Goal: Task Accomplishment & Management: Complete application form

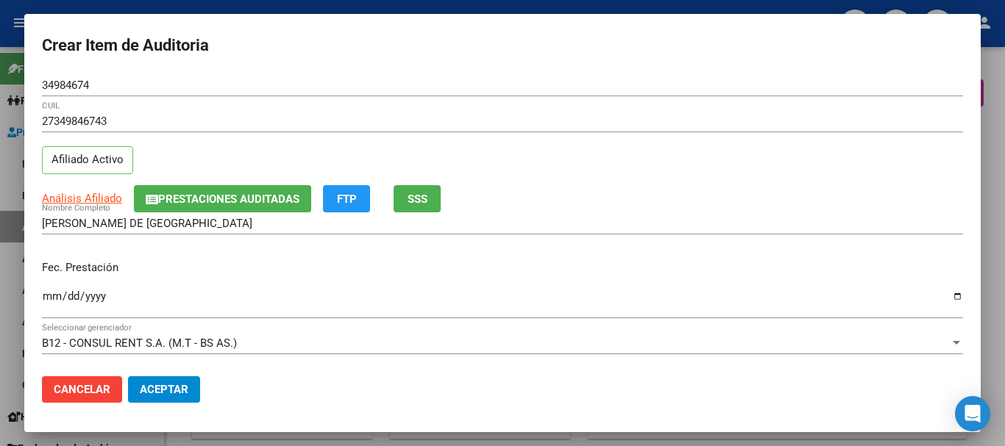
scroll to position [199, 0]
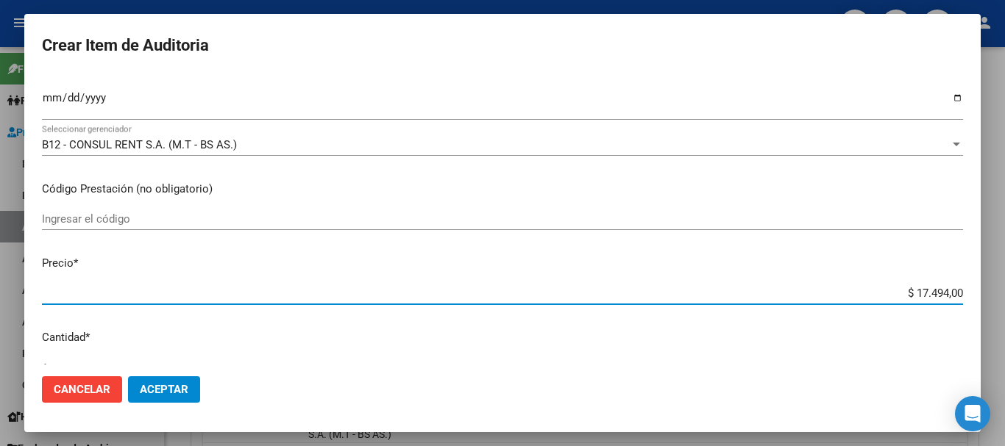
type input "$ 0,01"
type input "$ 0,11"
type input "$ 1,15"
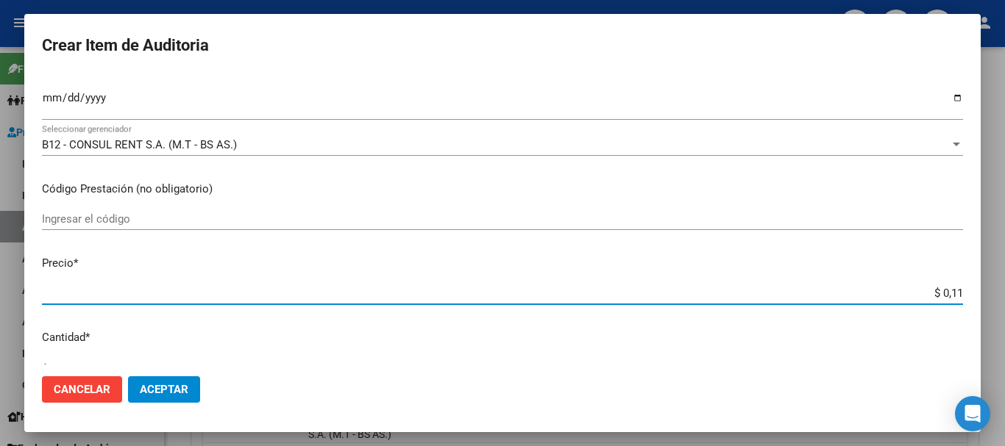
type input "$ 1,15"
type input "$ 11,52"
type input "$ 115,26"
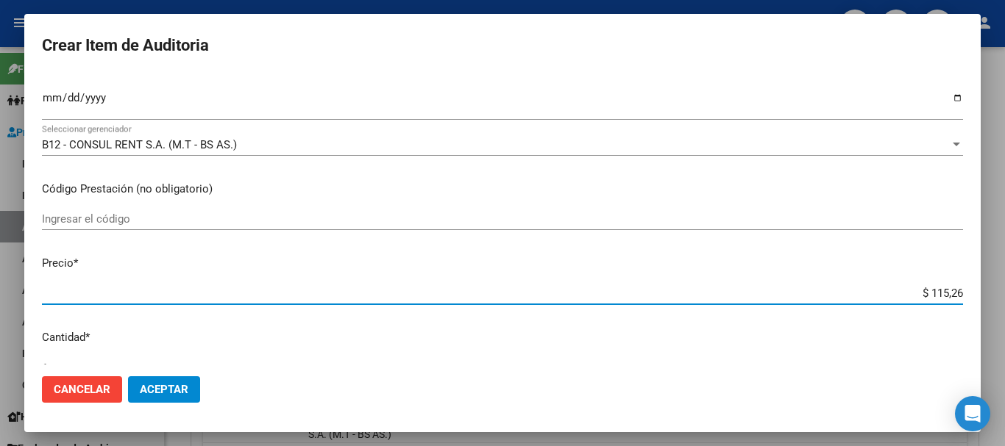
type input "$ 1.152,60"
type input "$ 11.526,00"
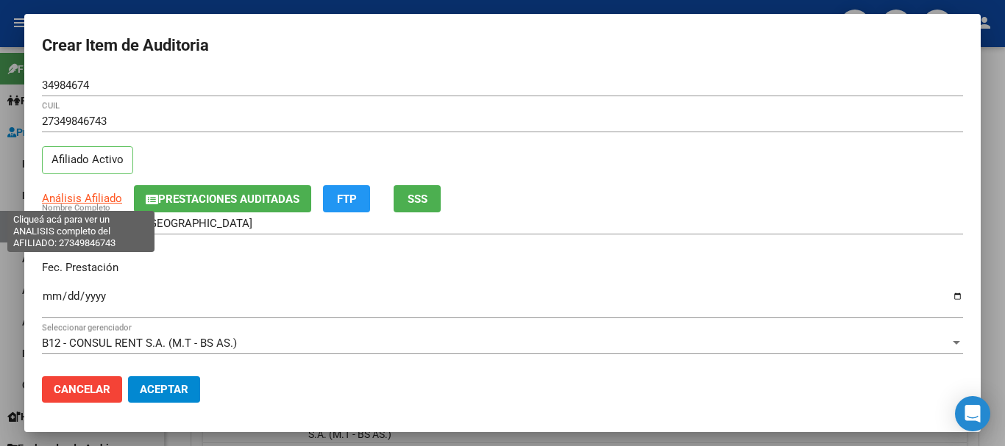
click at [98, 198] on span "Análisis Afiliado" at bounding box center [82, 198] width 80 height 13
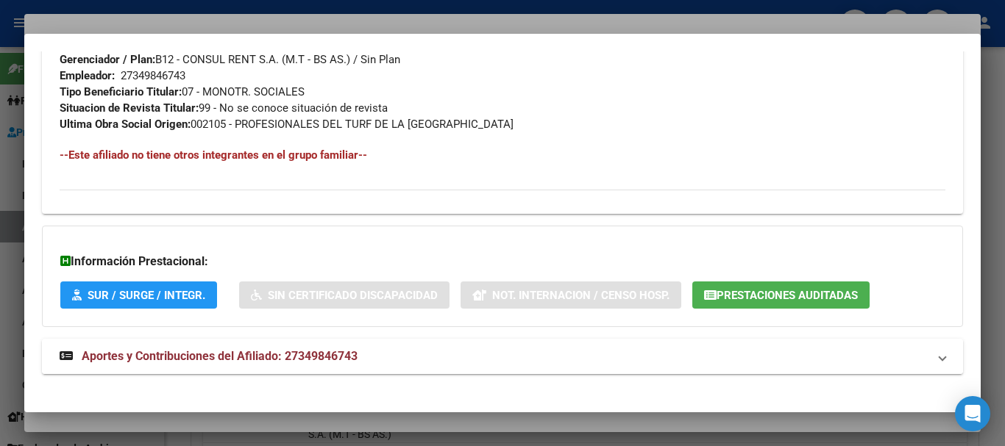
scroll to position [758, 0]
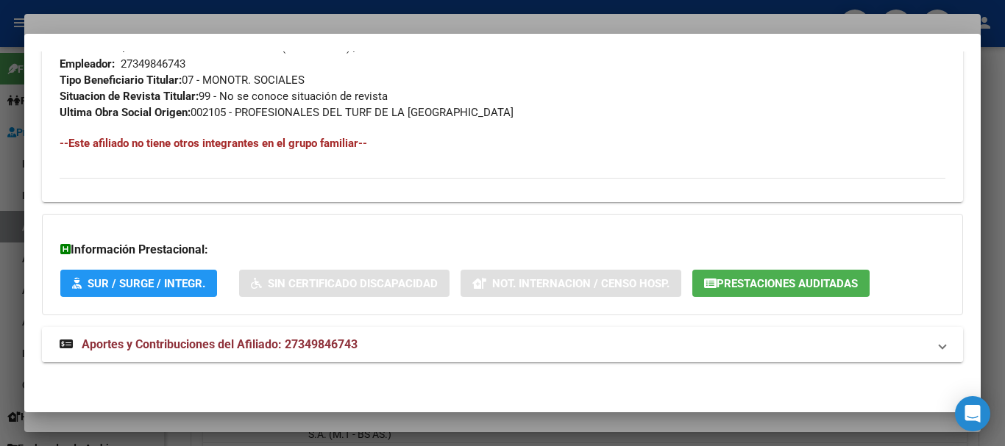
click at [235, 352] on strong "Aportes y Contribuciones del Afiliado: 27349846743" at bounding box center [209, 345] width 298 height 18
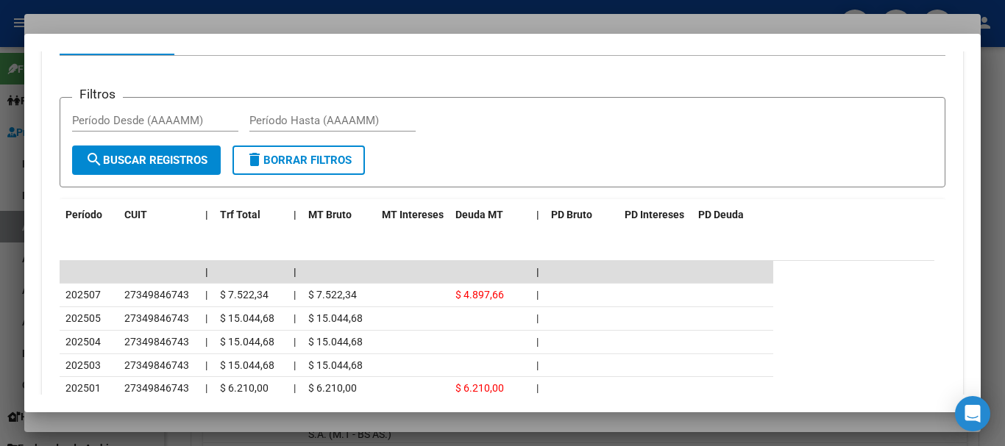
scroll to position [1419, 0]
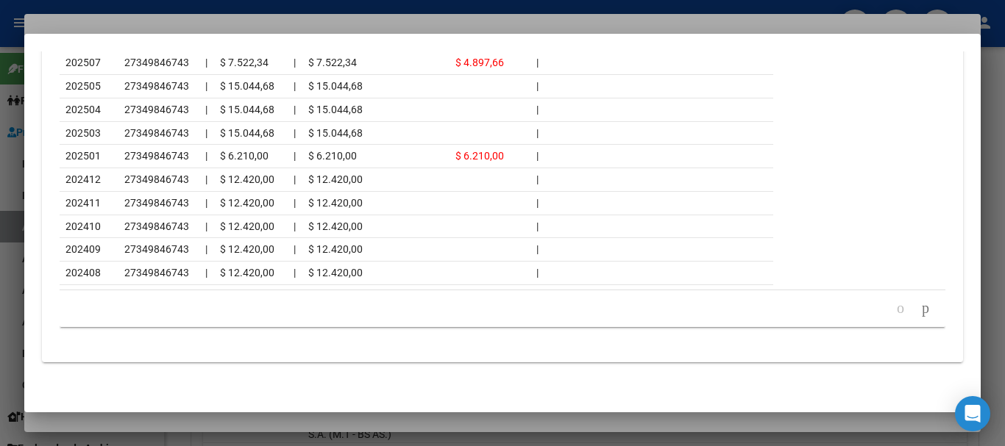
click at [169, 28] on div at bounding box center [502, 223] width 1005 height 446
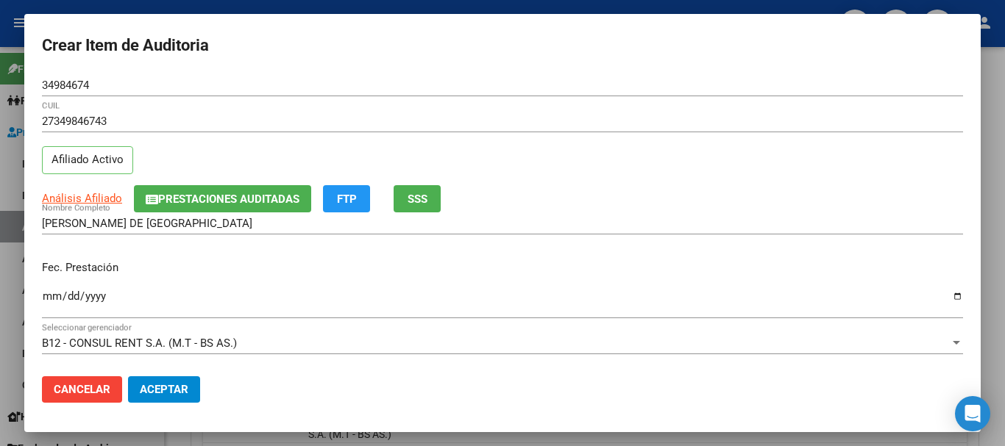
click at [609, 282] on div "Fec. Prestación [DATE] Ingresar la fecha" at bounding box center [502, 291] width 921 height 84
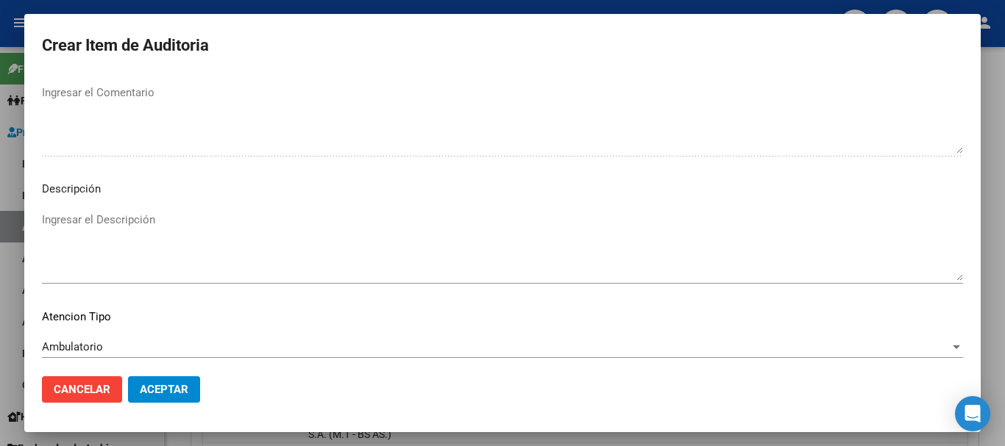
scroll to position [907, 0]
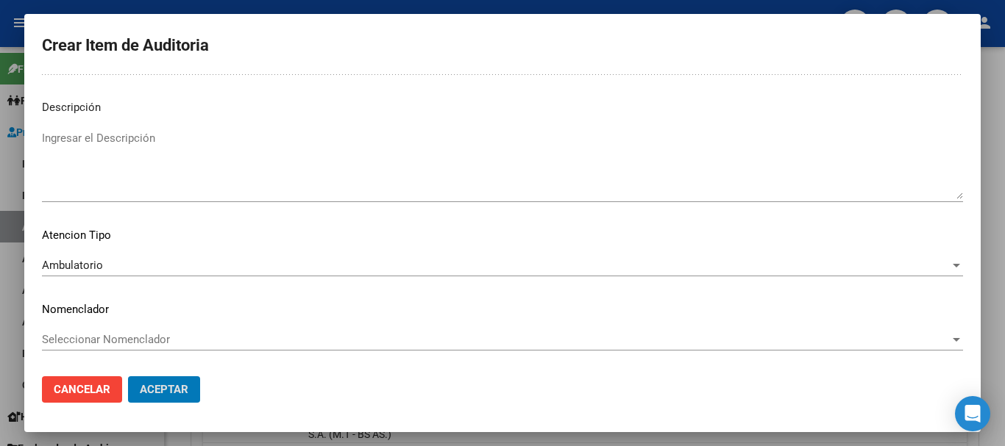
click at [128, 377] on button "Aceptar" at bounding box center [164, 390] width 72 height 26
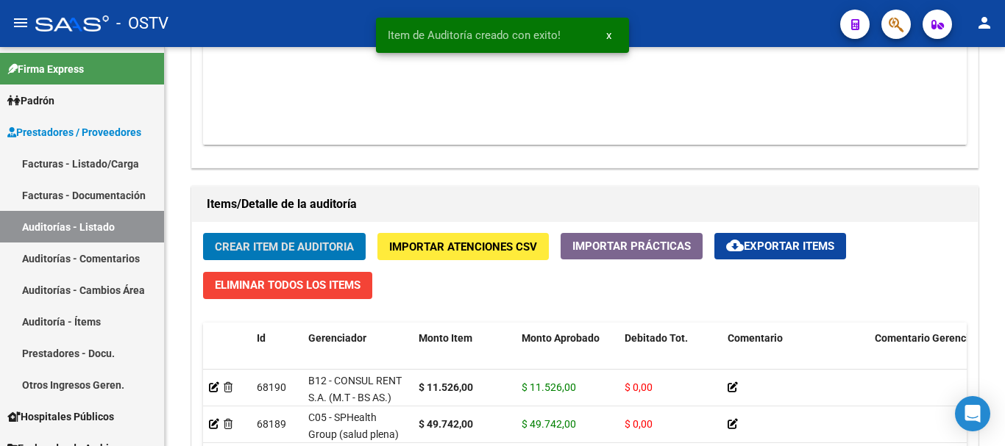
click at [203, 233] on button "Crear Item de Auditoria" at bounding box center [284, 246] width 163 height 27
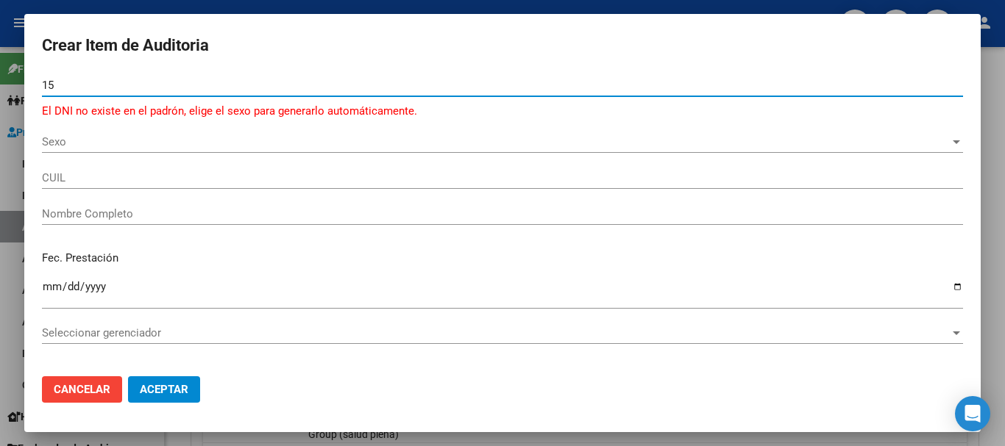
type input "1"
type input "20751697"
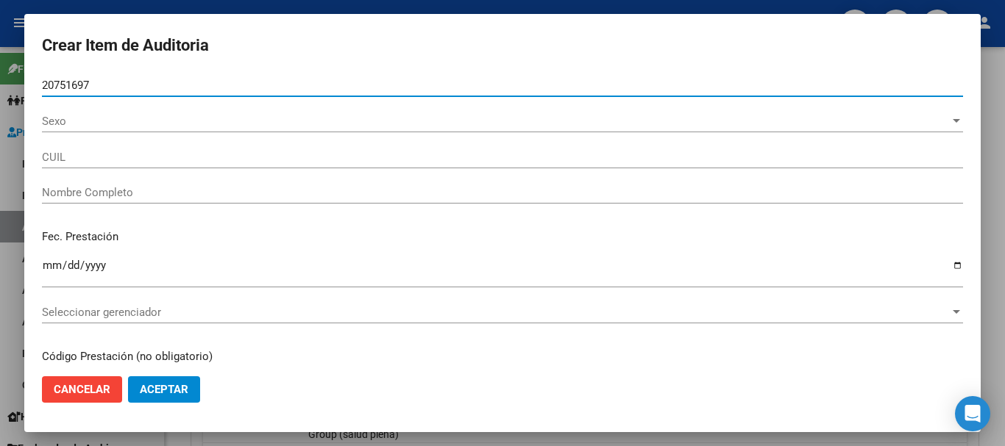
type input "27207516975"
type input "RE [PERSON_NAME]"
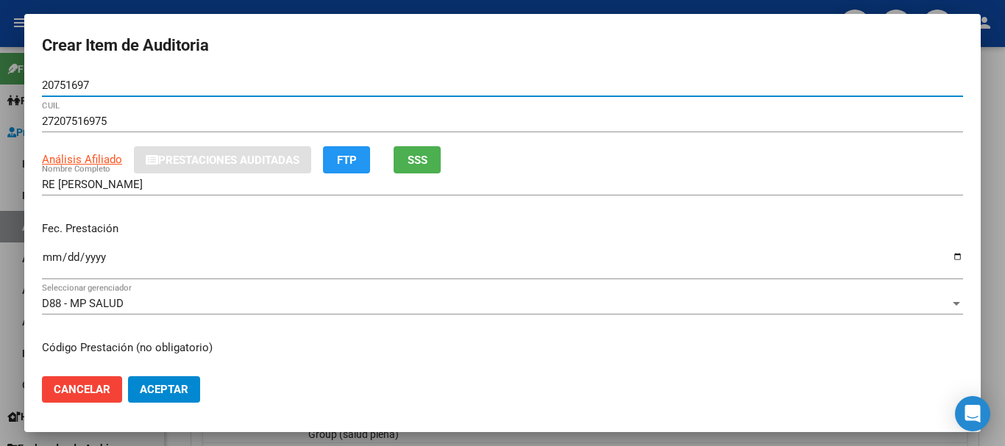
type input "20751697"
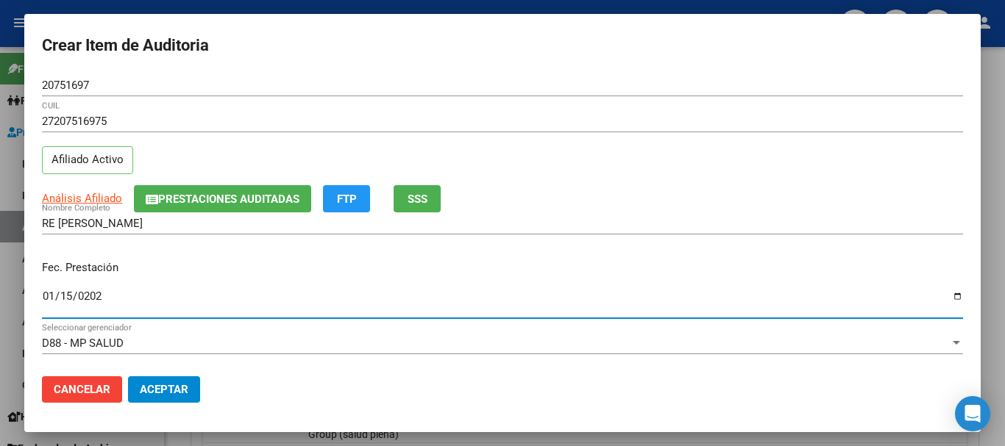
type input "[DATE]"
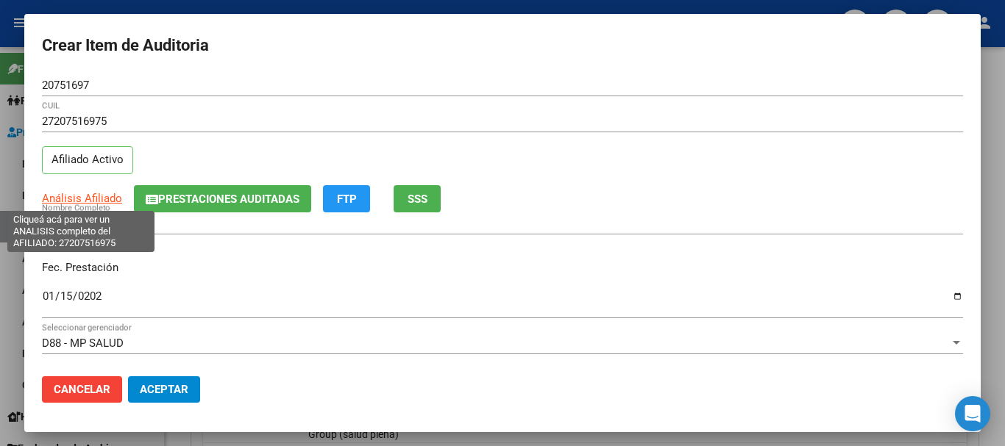
click at [90, 202] on span "Análisis Afiliado" at bounding box center [82, 198] width 80 height 13
type textarea "27207516975"
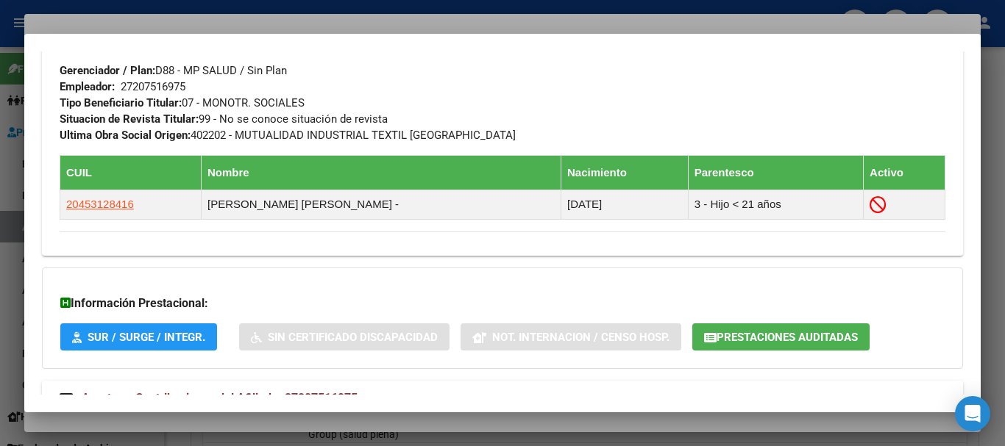
scroll to position [790, 0]
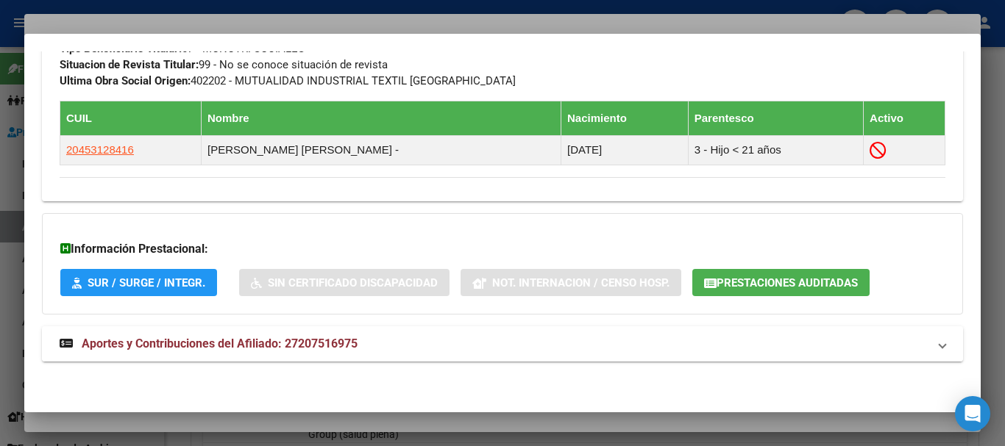
click at [331, 335] on strong "Aportes y Contribuciones del Afiliado: 27207516975" at bounding box center [209, 344] width 298 height 18
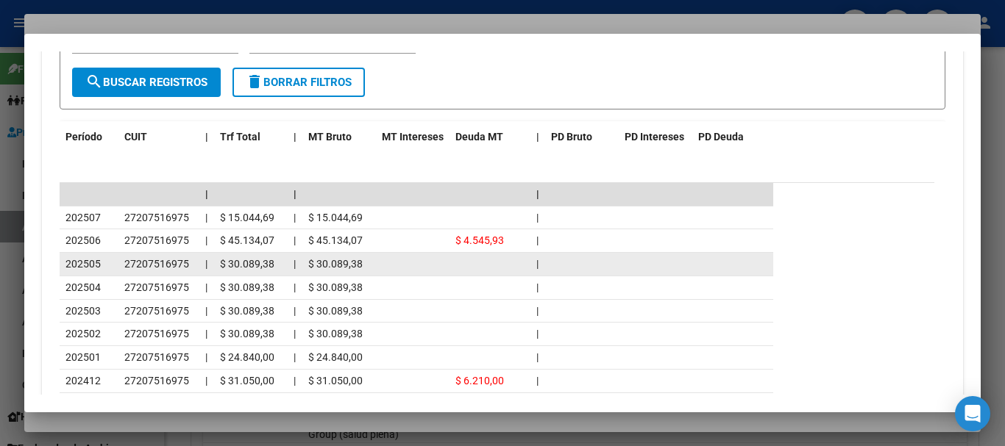
scroll to position [1317, 0]
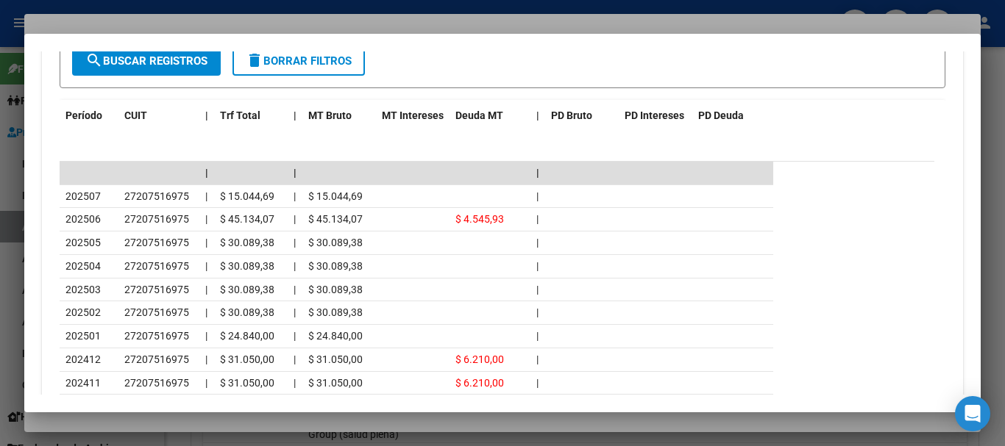
click at [248, 30] on div at bounding box center [502, 223] width 1005 height 446
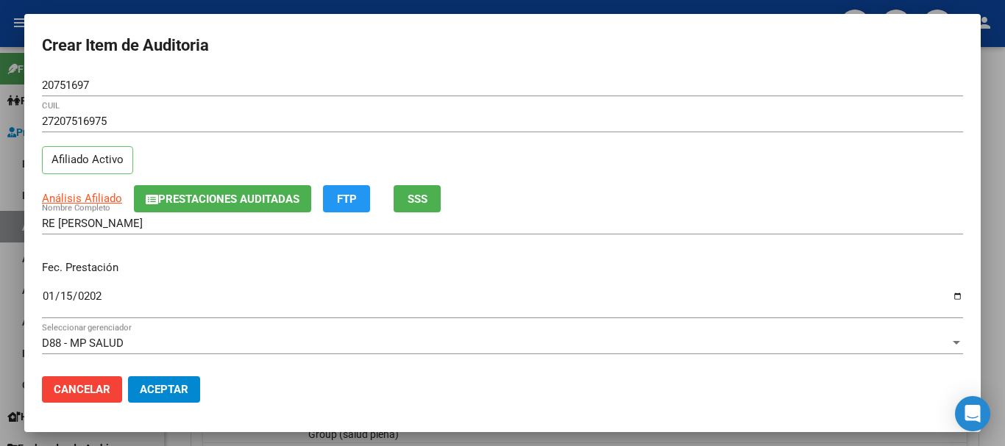
click at [474, 97] on div "20751697 Nro Documento" at bounding box center [502, 92] width 921 height 36
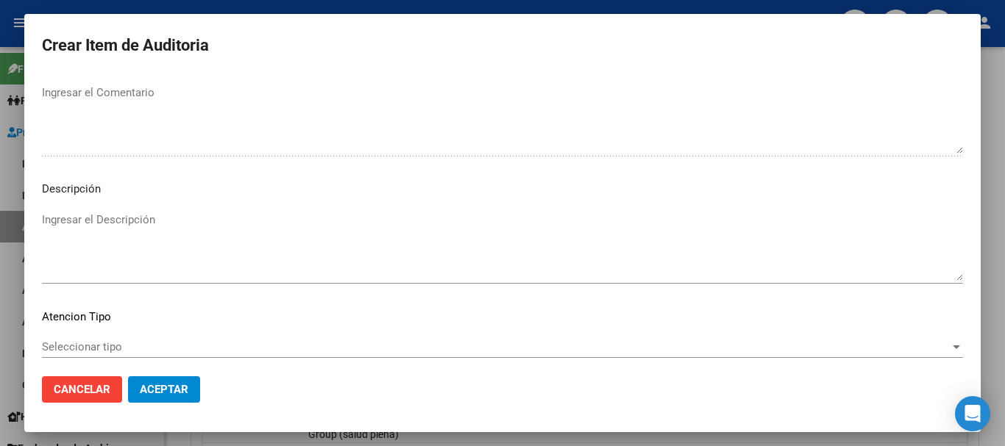
scroll to position [907, 0]
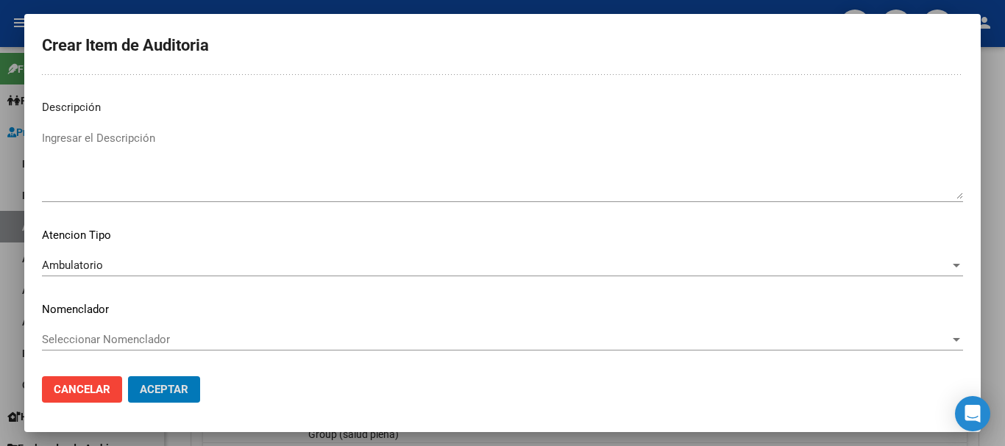
click at [128, 377] on button "Aceptar" at bounding box center [164, 390] width 72 height 26
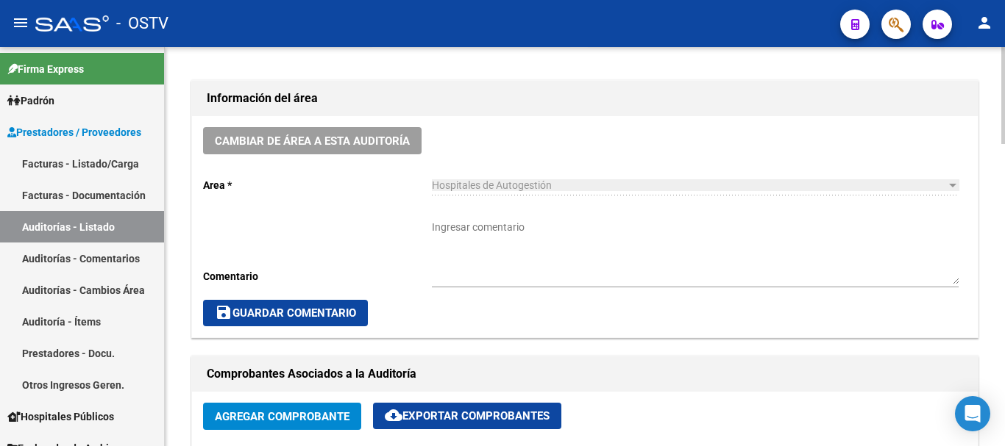
scroll to position [441, 0]
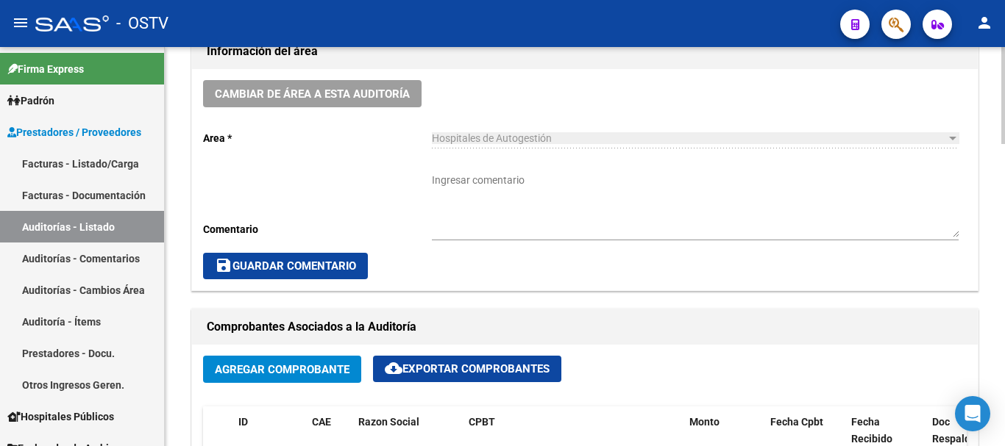
click at [477, 204] on textarea "Ingresar comentario" at bounding box center [695, 205] width 527 height 65
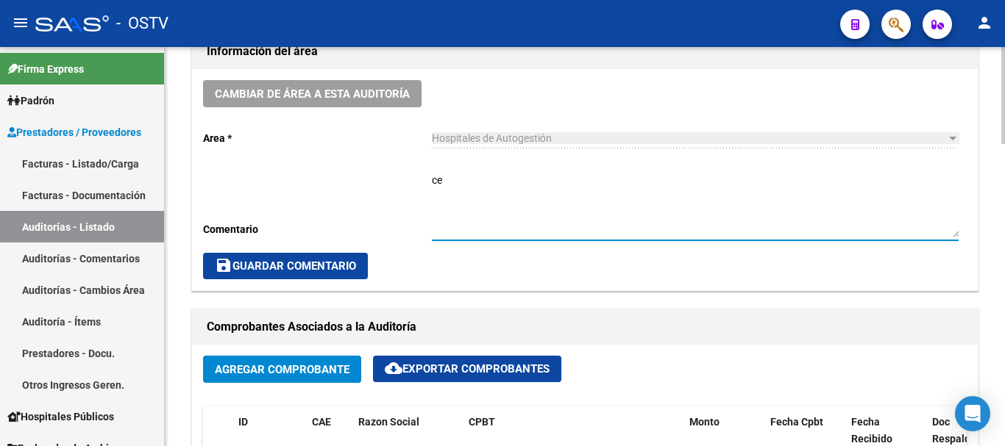
type textarea "c"
type textarea "CERRADA"
click at [269, 271] on span "save Guardar Comentario" at bounding box center [285, 266] width 141 height 13
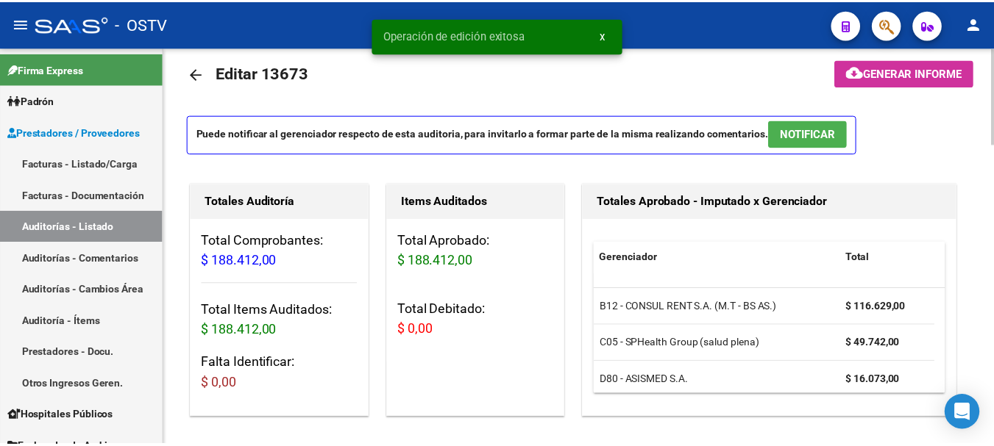
scroll to position [0, 0]
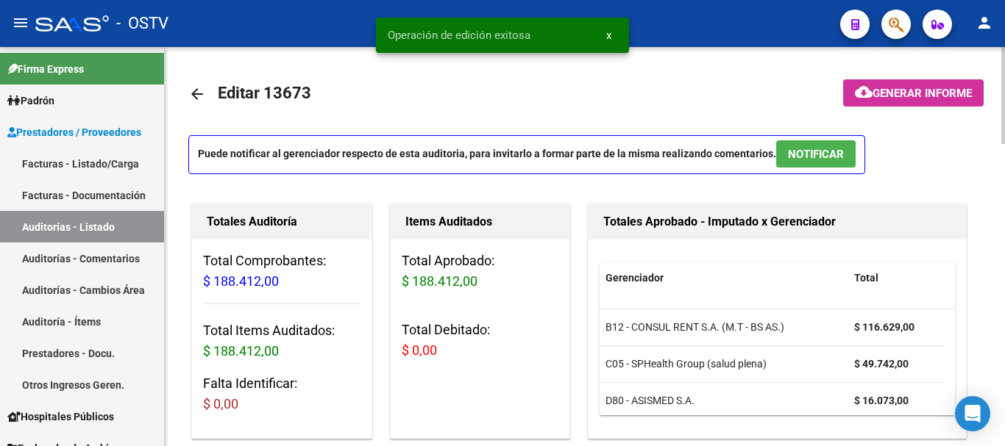
click at [193, 92] on mat-icon "arrow_back" at bounding box center [197, 94] width 18 height 18
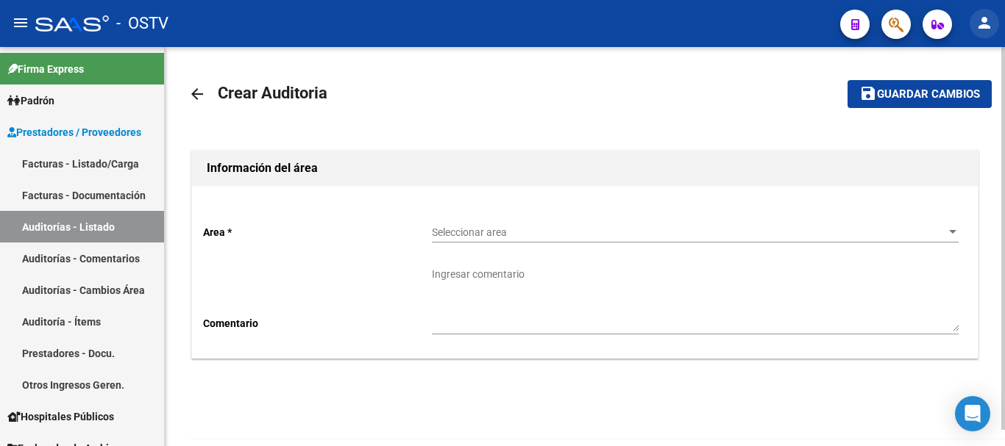
drag, startPoint x: 990, startPoint y: 22, endPoint x: 989, endPoint y: 32, distance: 10.4
click at [990, 24] on mat-icon "person" at bounding box center [984, 23] width 18 height 18
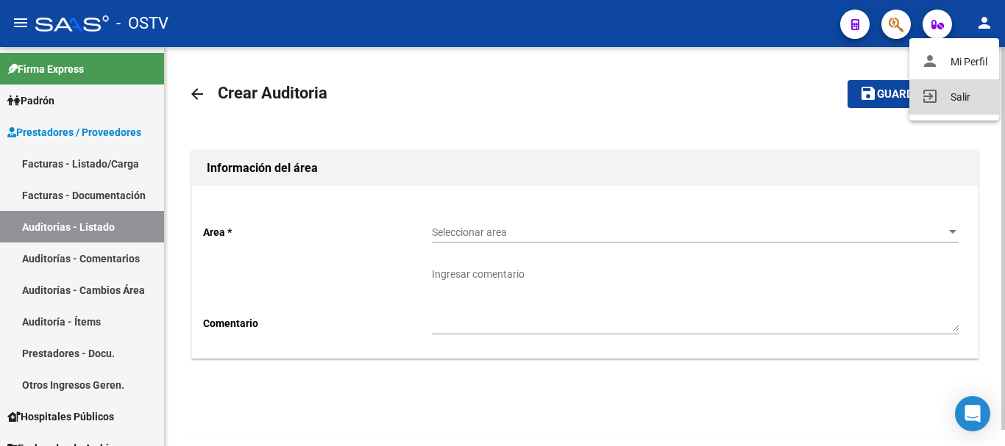
click at [947, 93] on button "exit_to_app Salir" at bounding box center [954, 96] width 90 height 35
